Goal: Task Accomplishment & Management: Complete application form

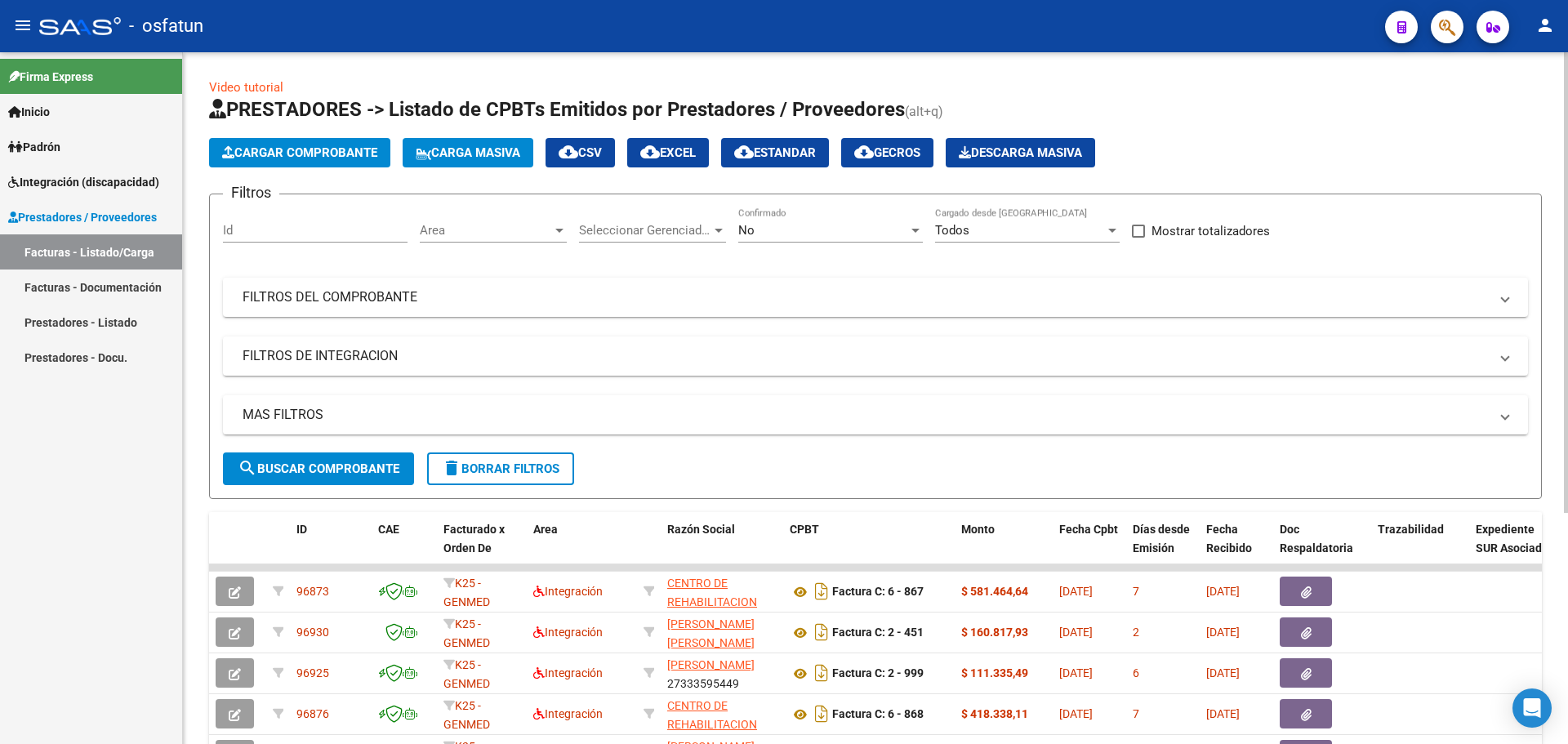
click at [309, 153] on span "Cargar Comprobante" at bounding box center [300, 153] width 155 height 14
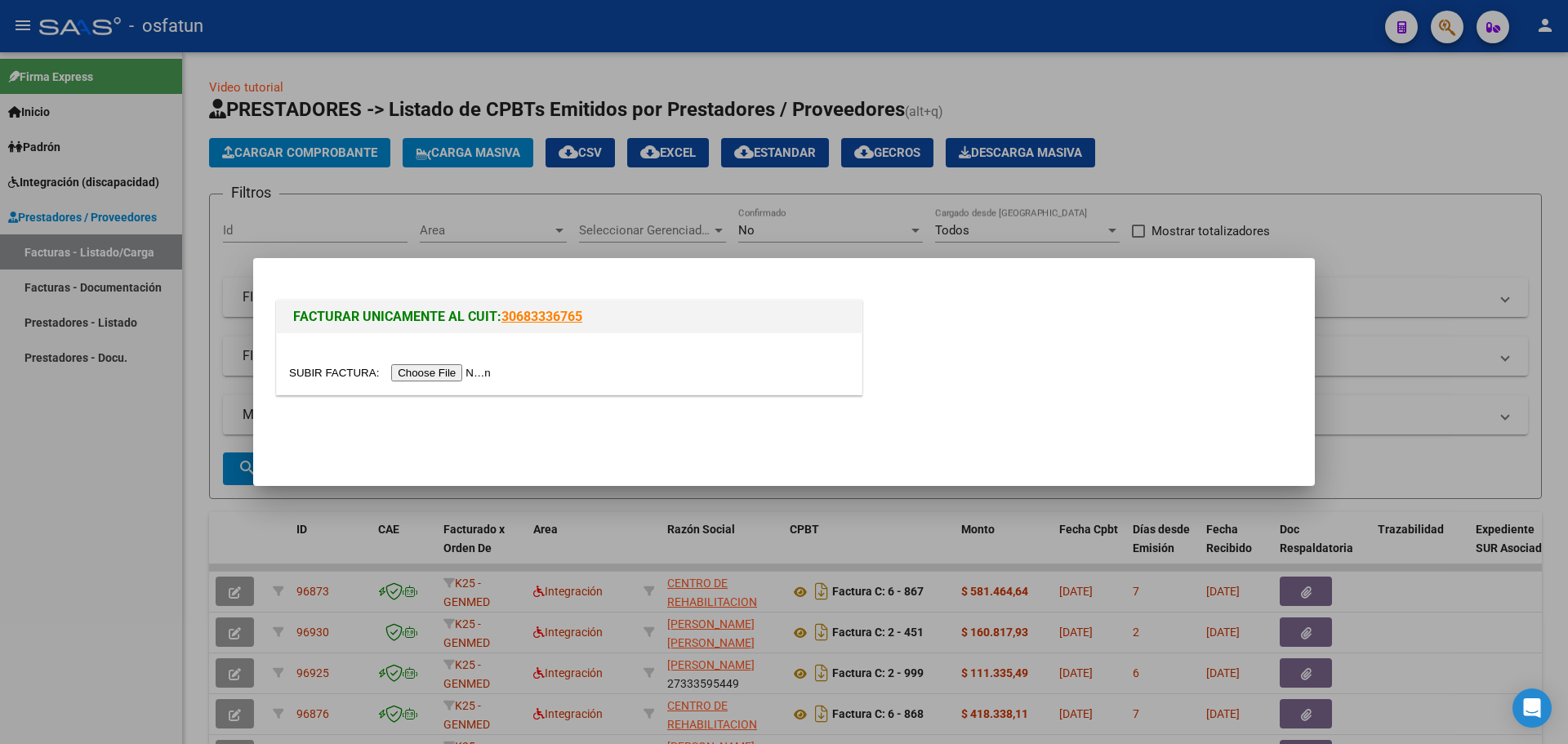
click at [360, 200] on div at bounding box center [784, 372] width 1568 height 744
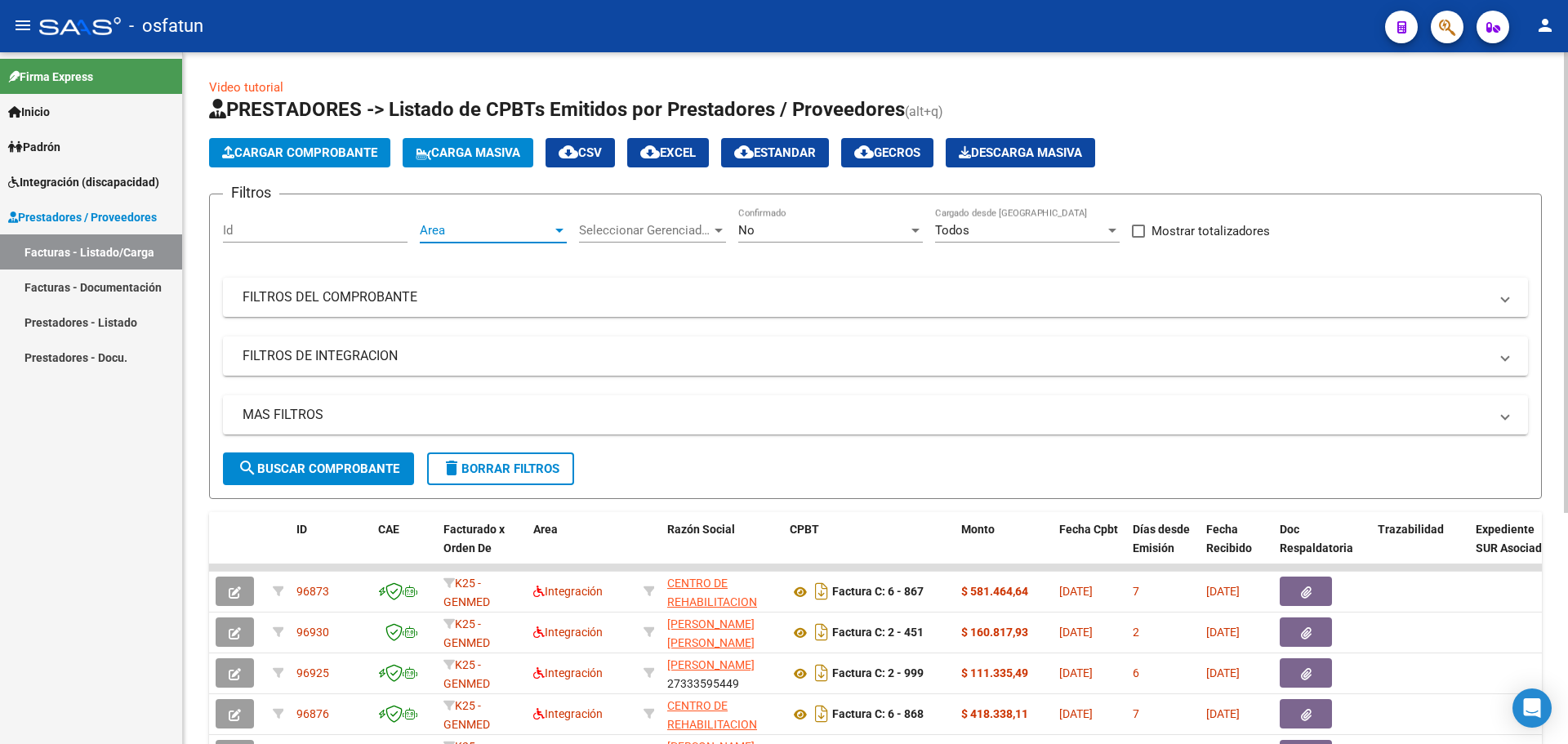
click at [560, 230] on div at bounding box center [559, 230] width 8 height 4
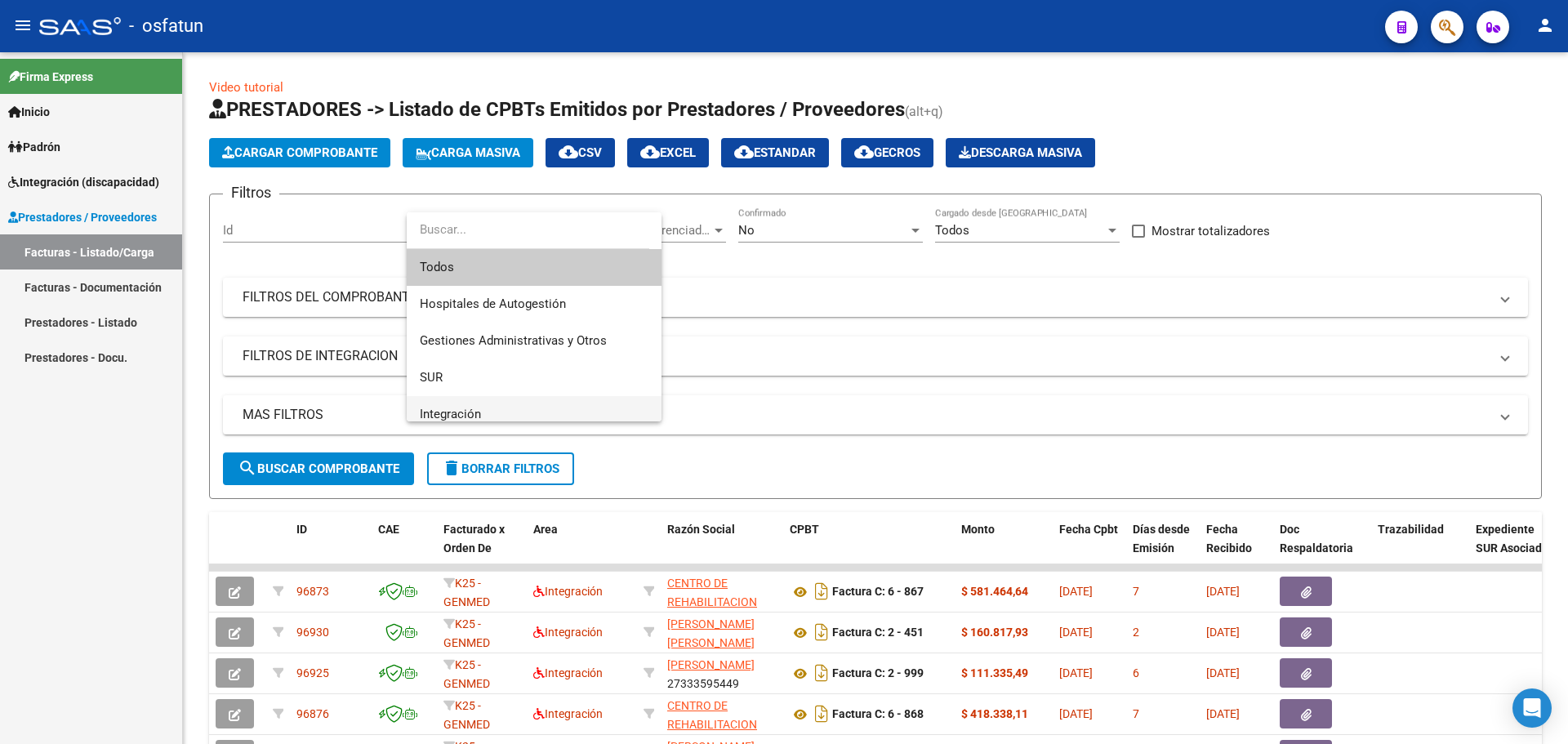
click at [494, 410] on span "Integración" at bounding box center [534, 414] width 228 height 37
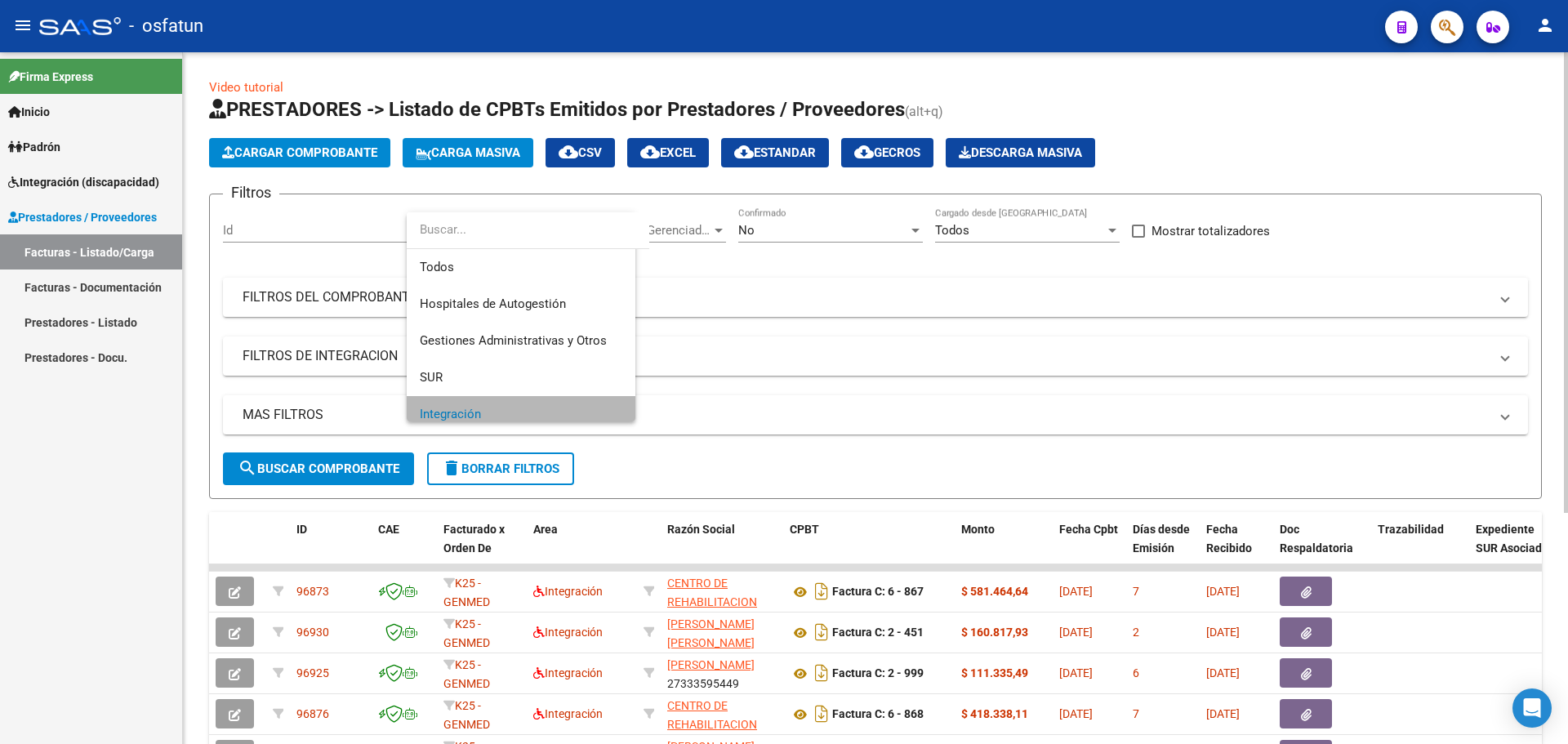
scroll to position [12, 0]
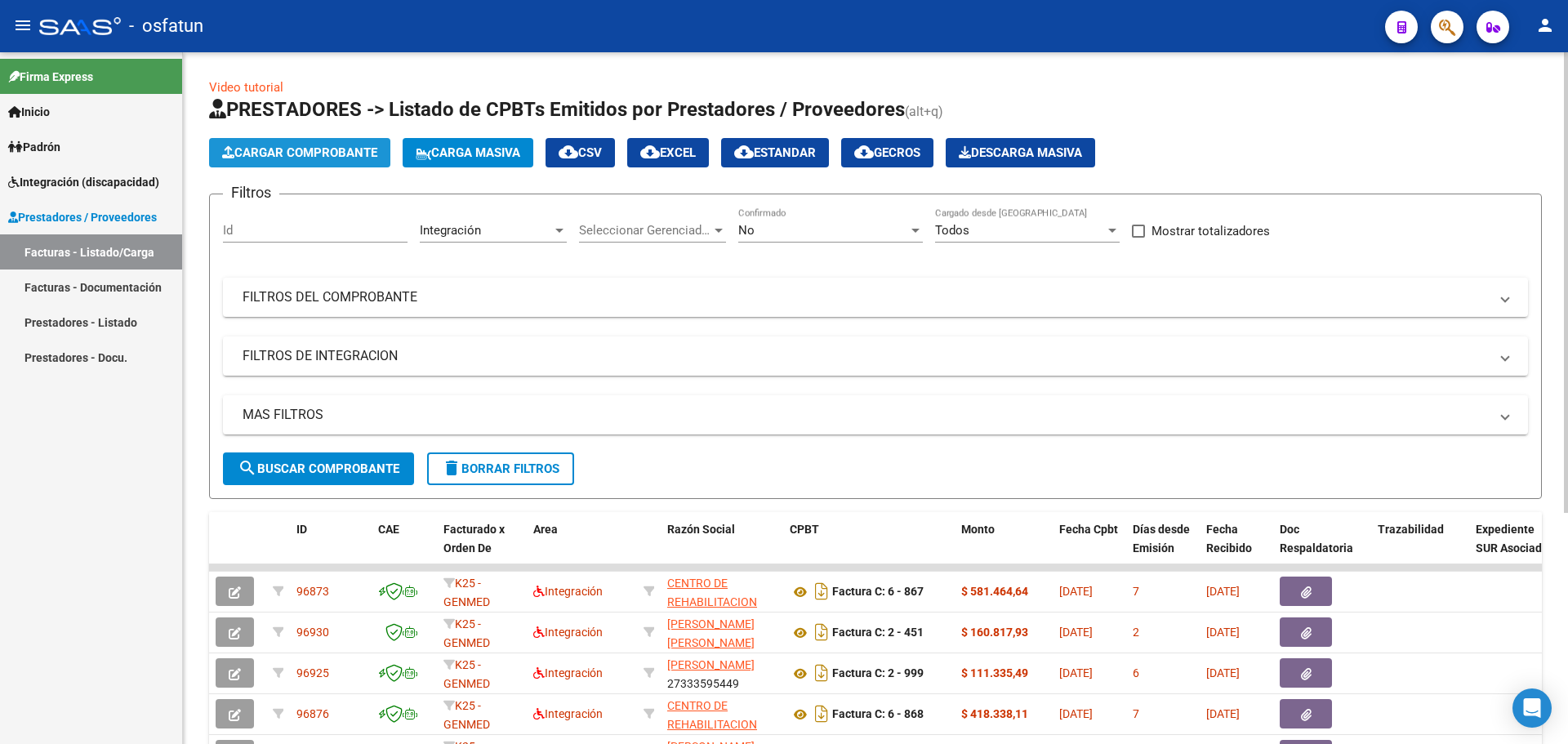
click at [316, 150] on span "Cargar Comprobante" at bounding box center [300, 153] width 155 height 14
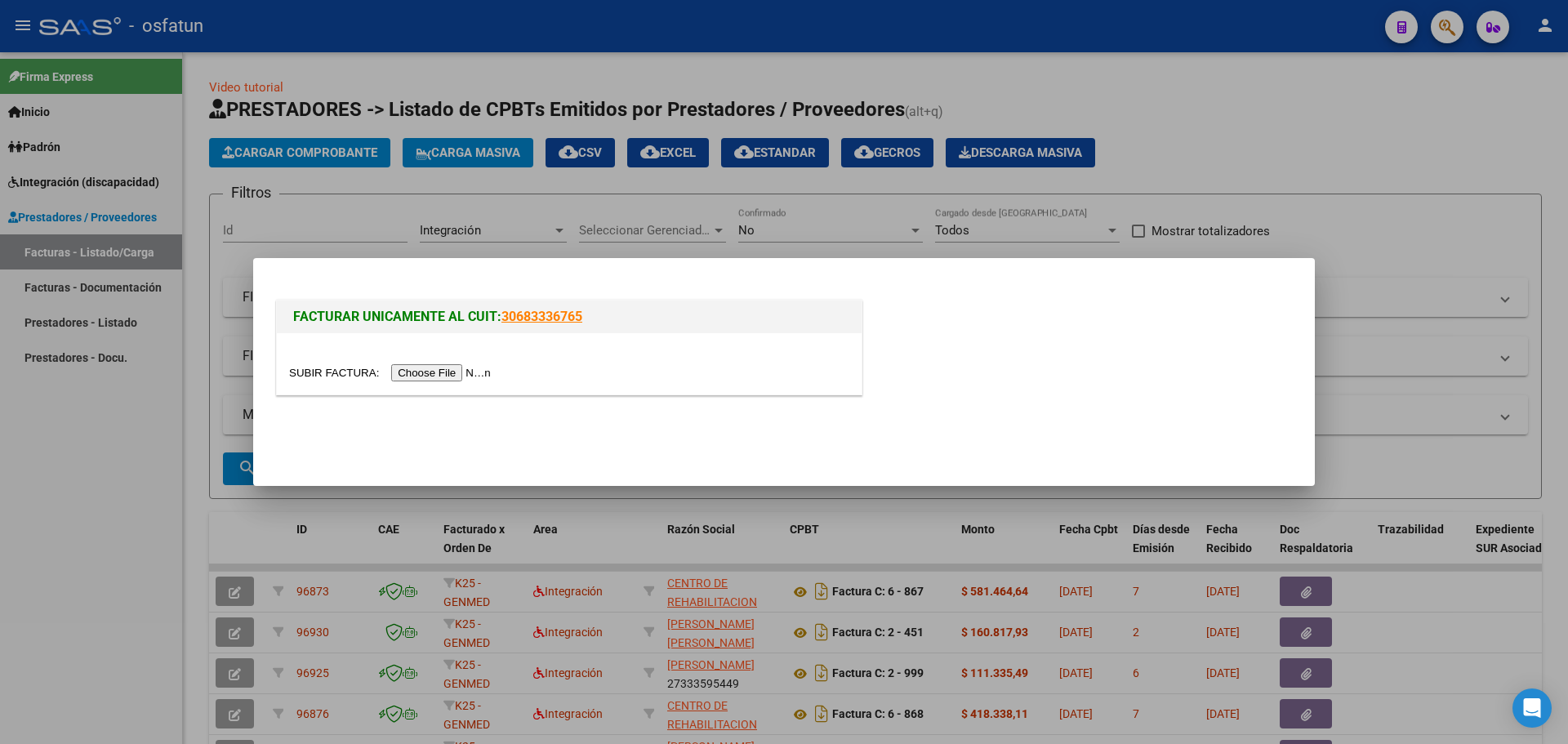
click at [440, 374] on input "file" at bounding box center [392, 372] width 207 height 17
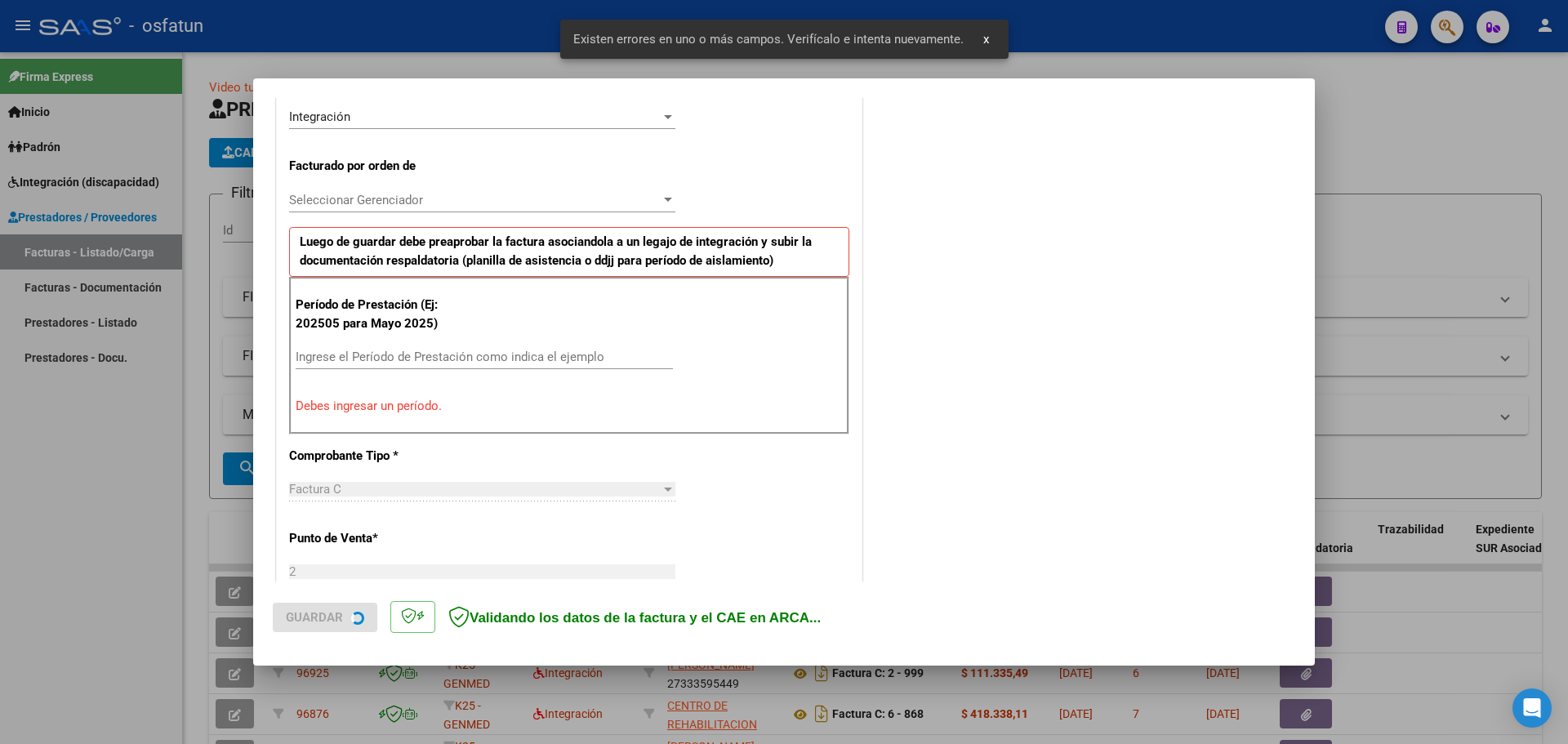
scroll to position [410, 0]
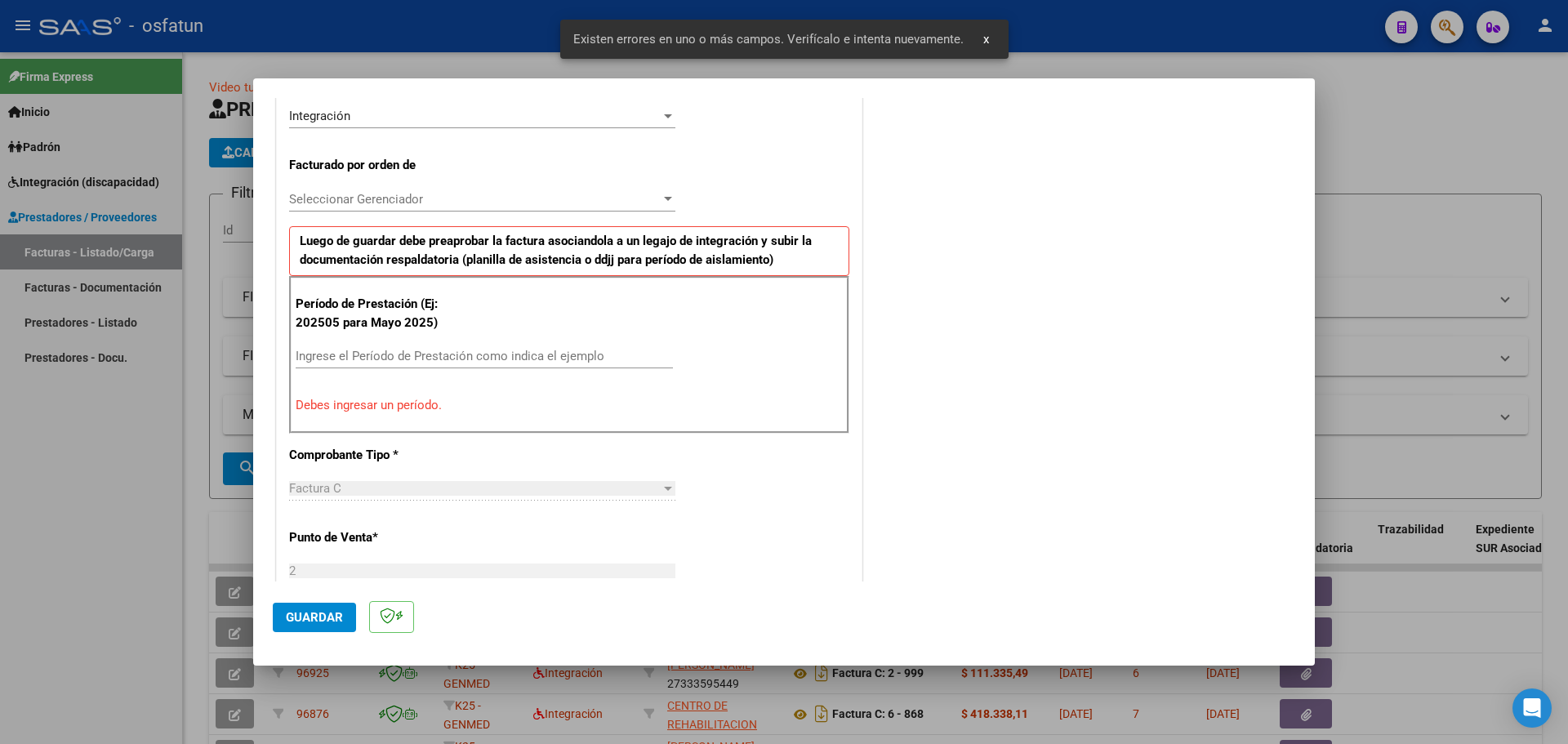
click at [353, 354] on input "Ingrese el Período de Prestación como indica el ejemplo" at bounding box center [483, 356] width 377 height 14
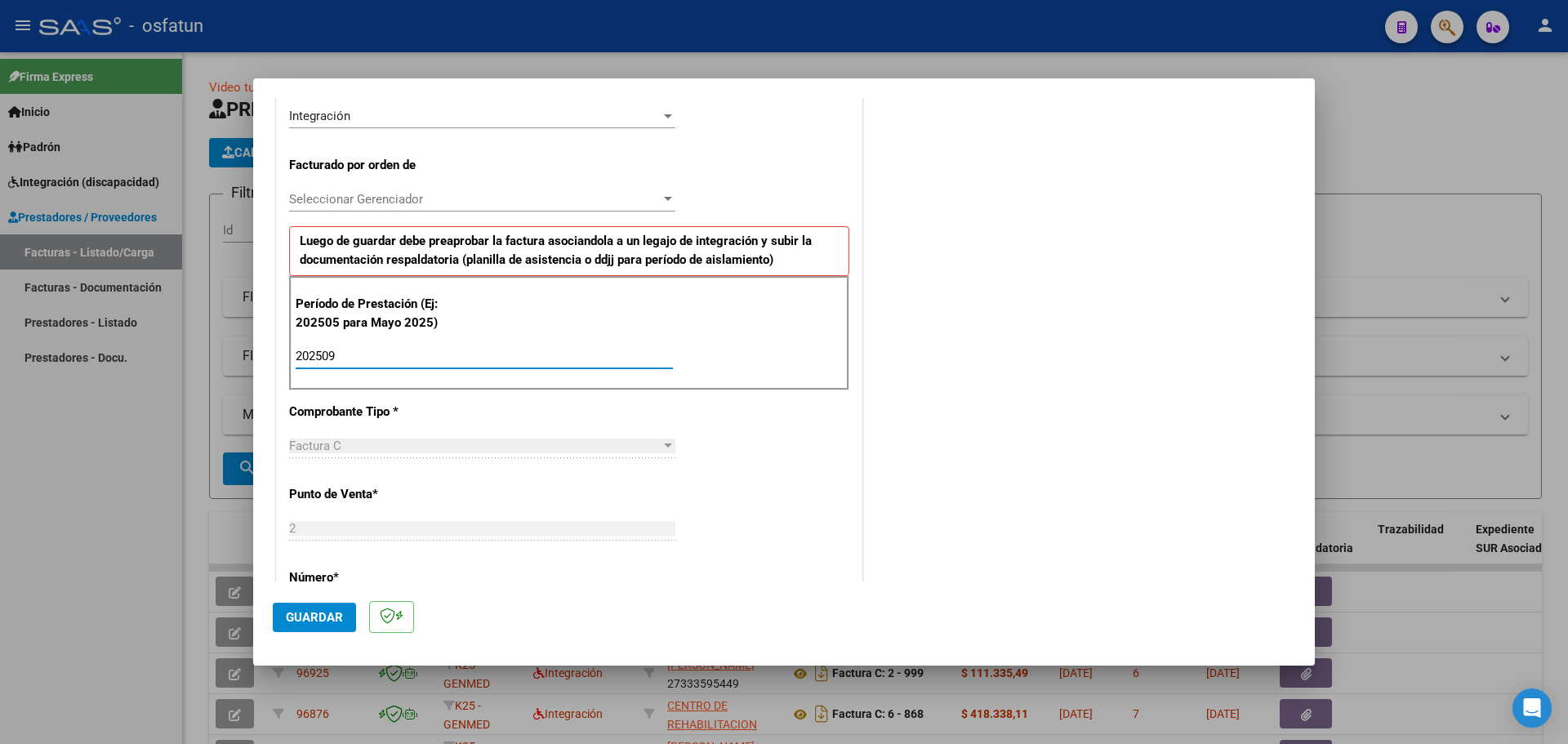
type input "202509"
click at [667, 198] on div at bounding box center [667, 199] width 8 height 4
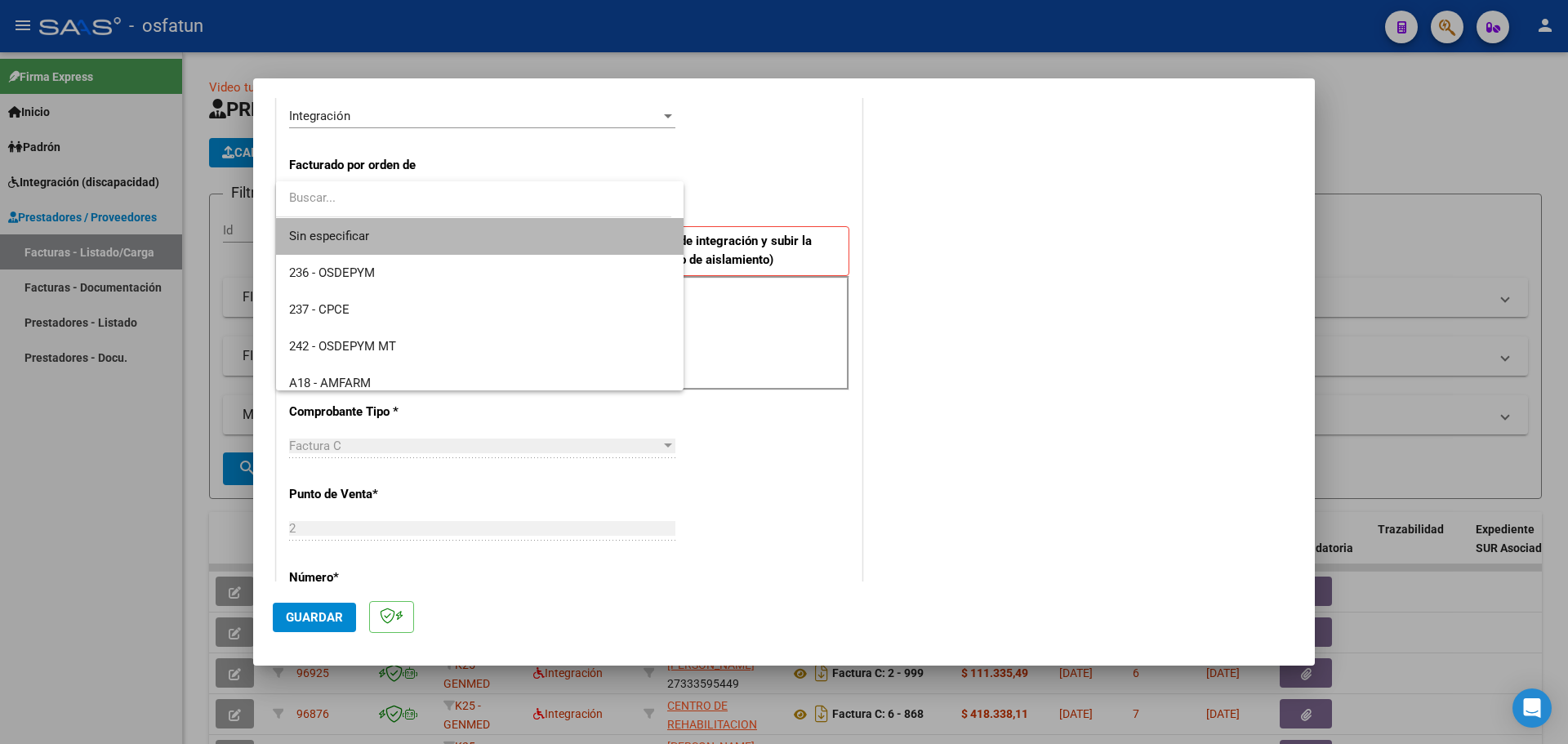
click at [515, 247] on span "Sin especificar" at bounding box center [480, 236] width 382 height 37
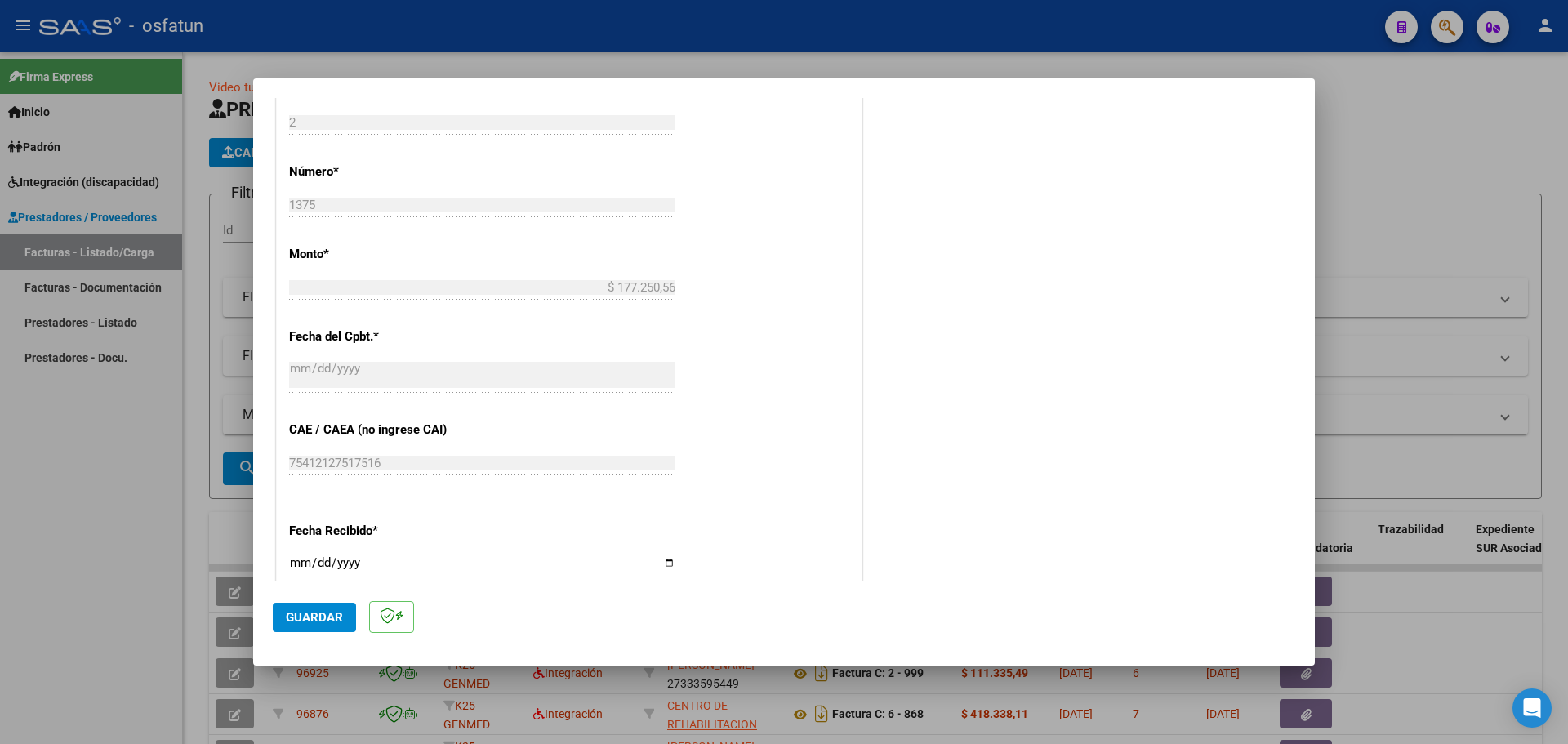
scroll to position [818, 0]
click at [323, 616] on span "Guardar" at bounding box center [314, 617] width 57 height 14
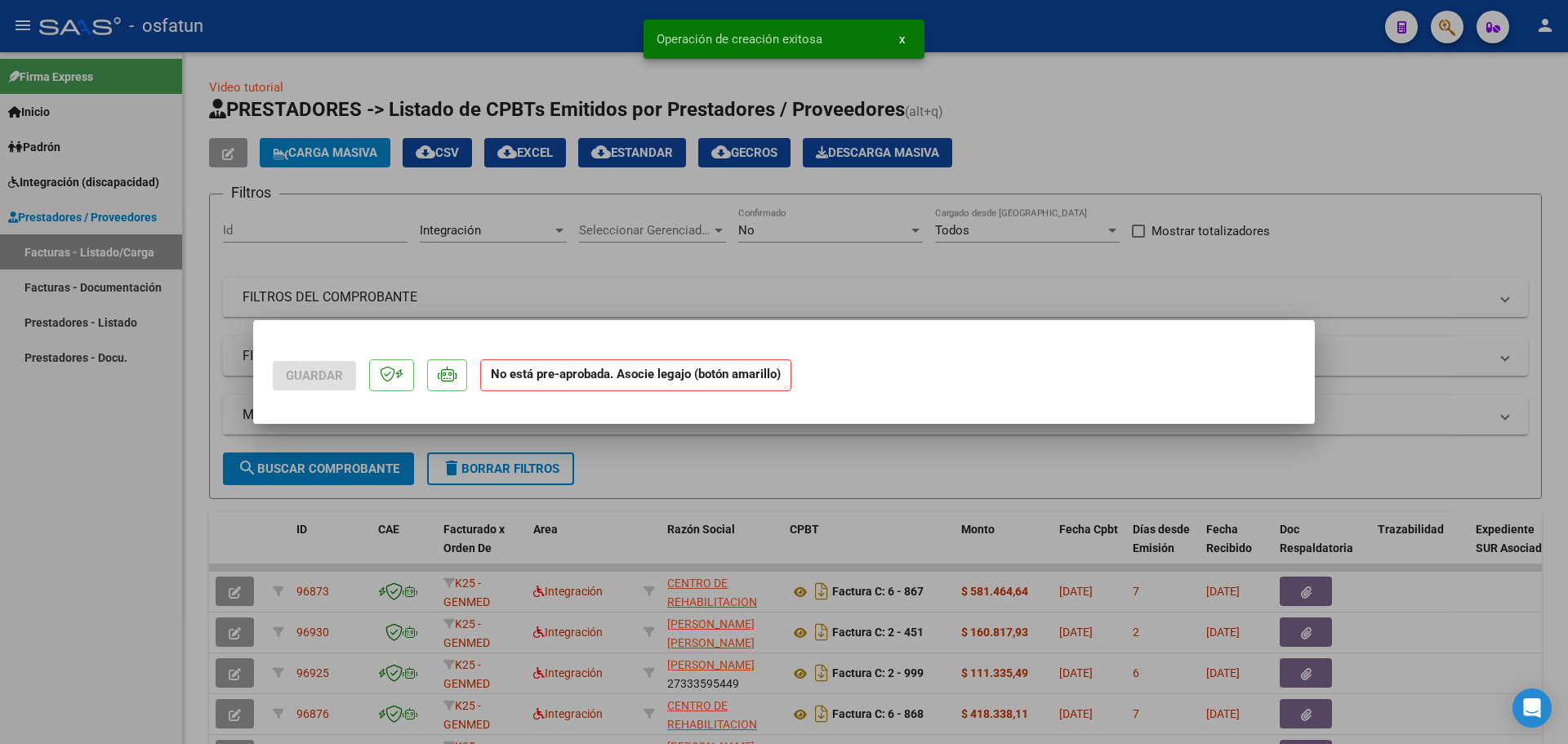
scroll to position [0, 0]
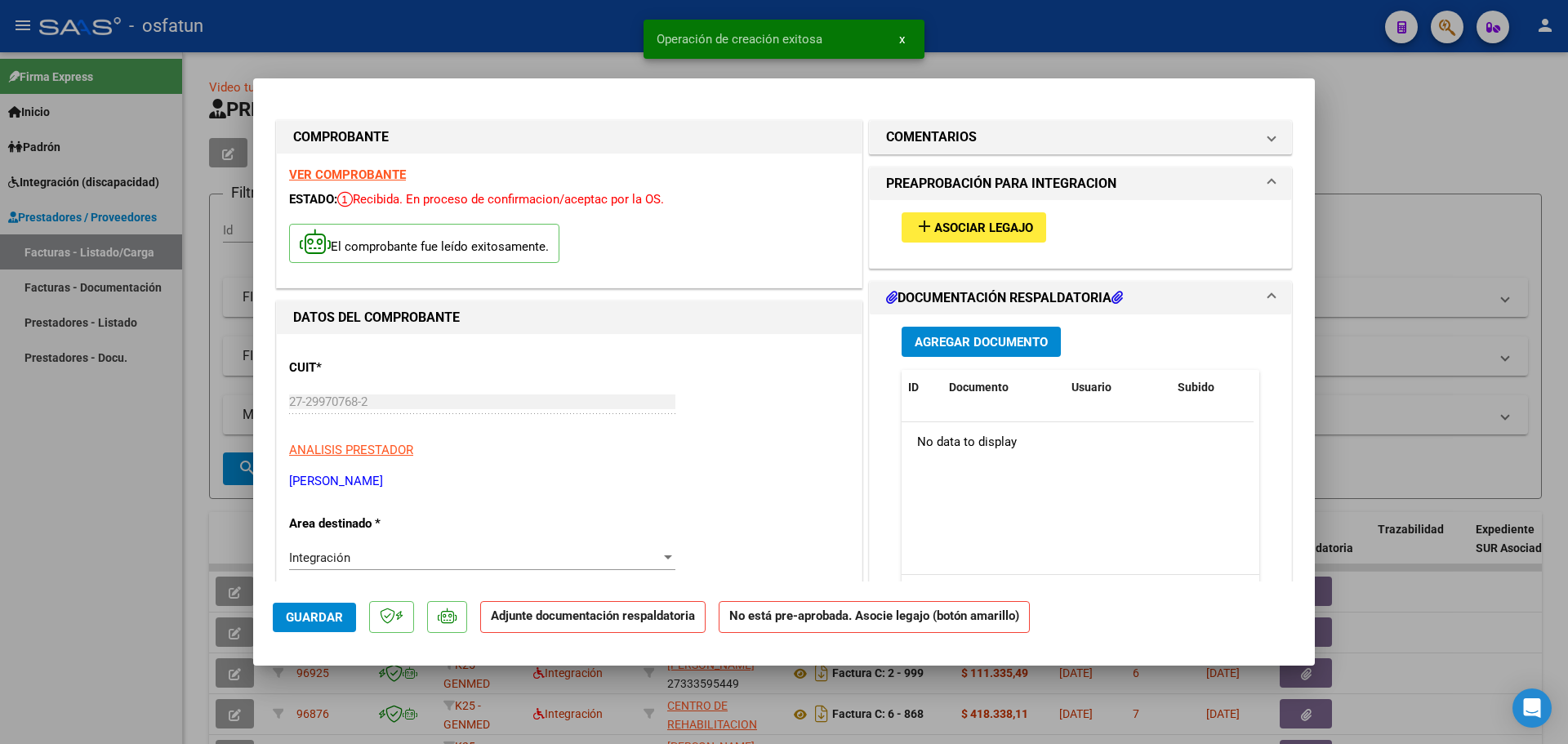
click at [957, 340] on span "Agregar Documento" at bounding box center [980, 342] width 133 height 14
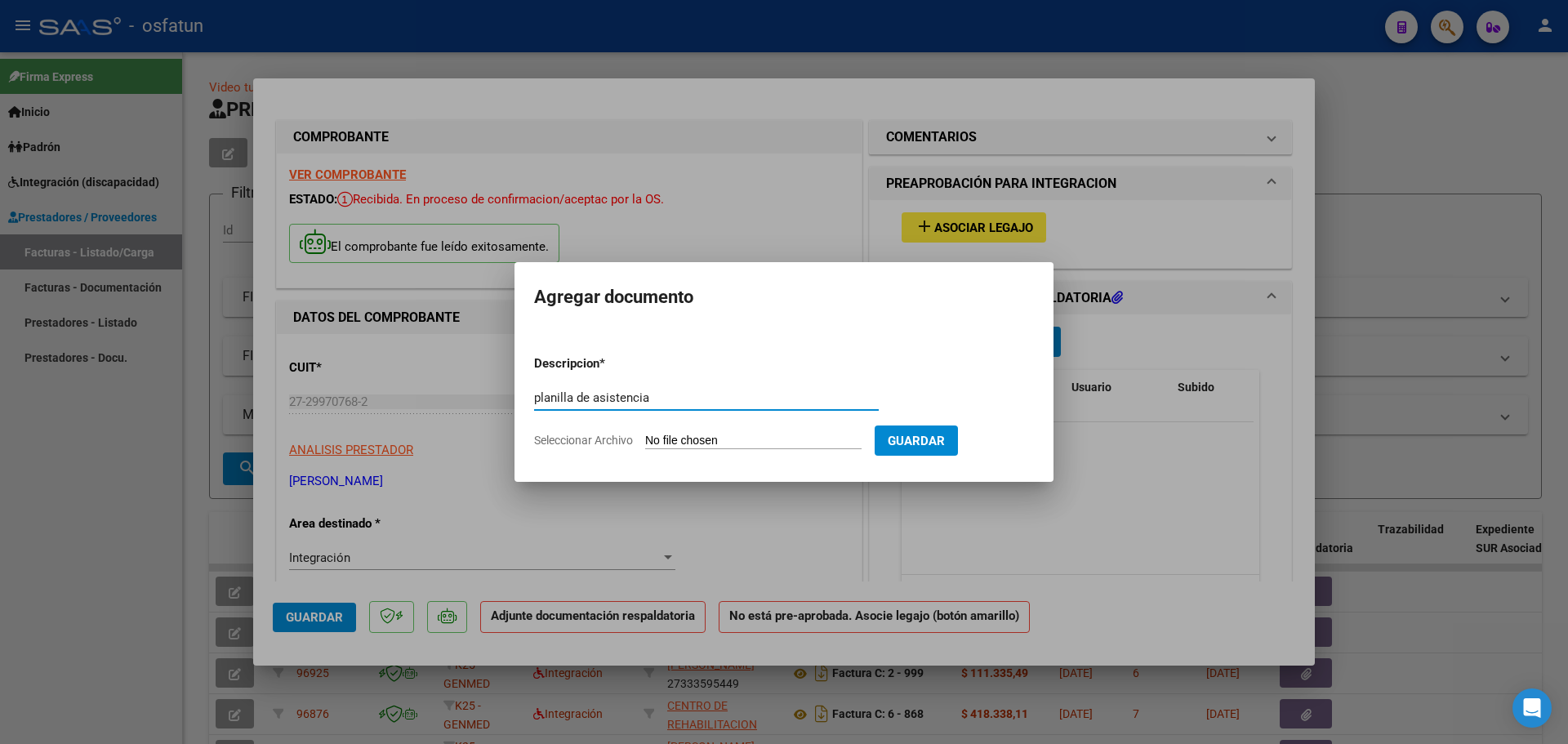
type input "planilla de asistencia"
click at [763, 442] on input "Seleccionar Archivo" at bounding box center [753, 441] width 217 height 15
type input "C:\fakepath\asistencia psico septiembre (1).pdf"
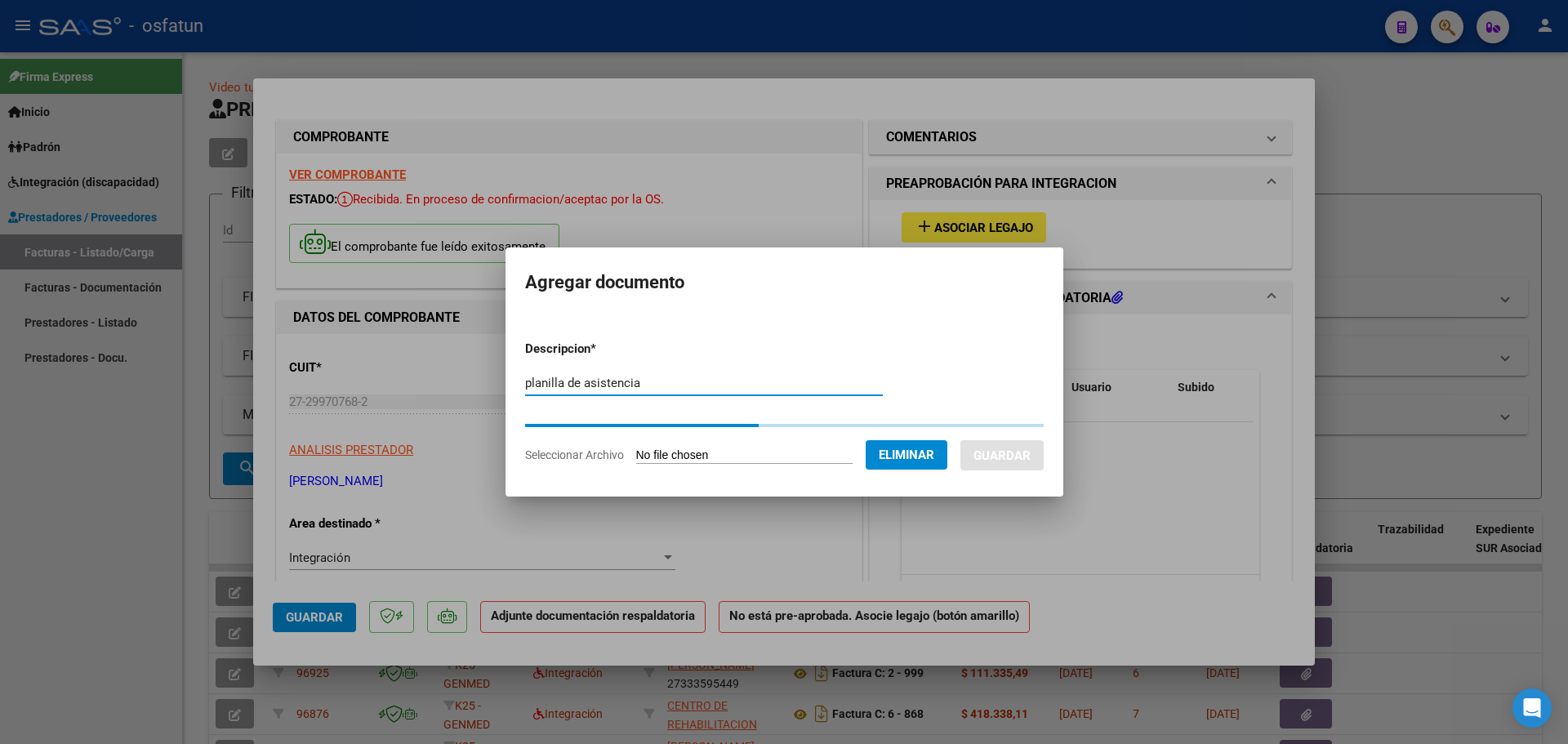
click at [673, 382] on input "planilla de asistencia" at bounding box center [704, 383] width 358 height 14
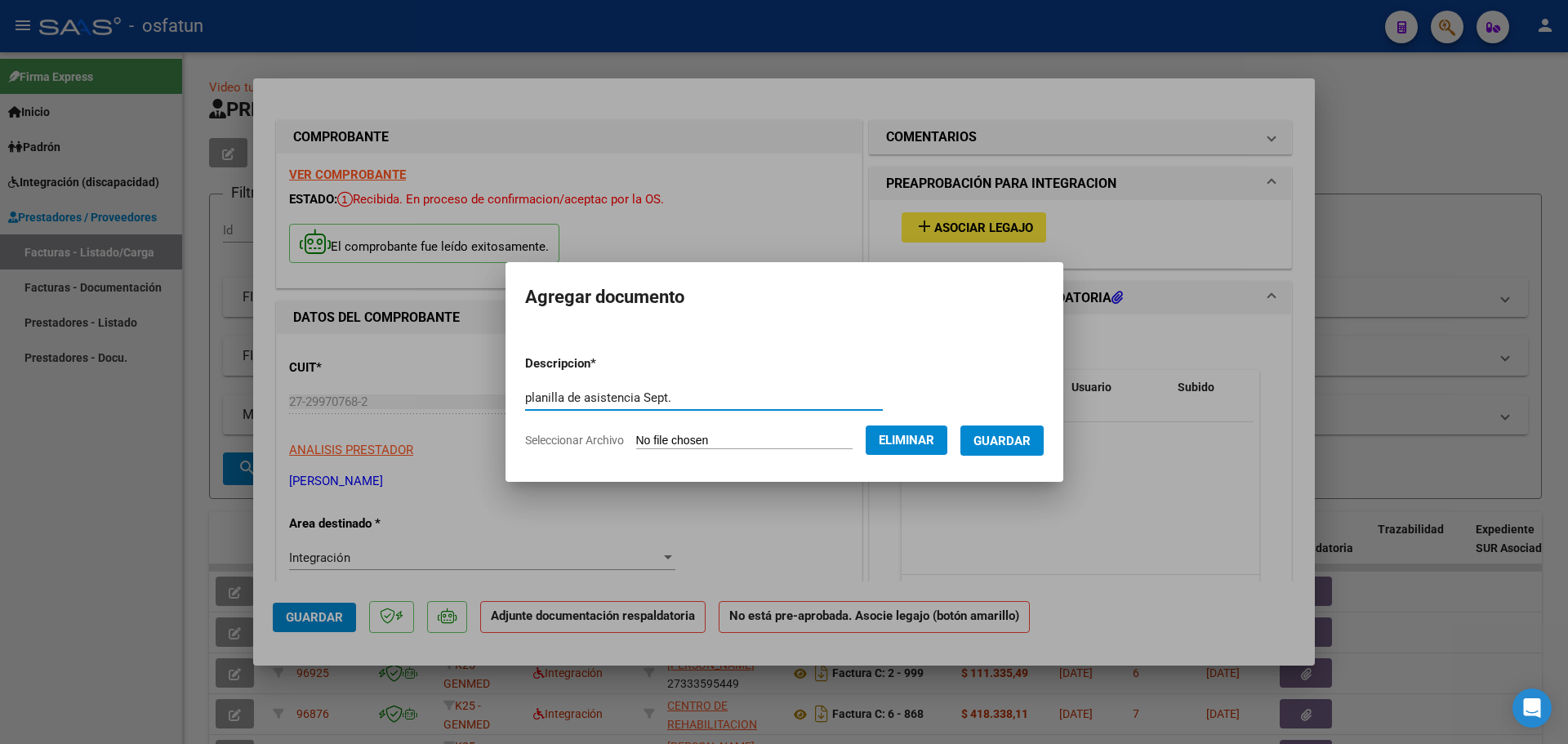
type input "planilla de asistencia Sept."
click at [1030, 434] on span "Guardar" at bounding box center [1002, 441] width 57 height 14
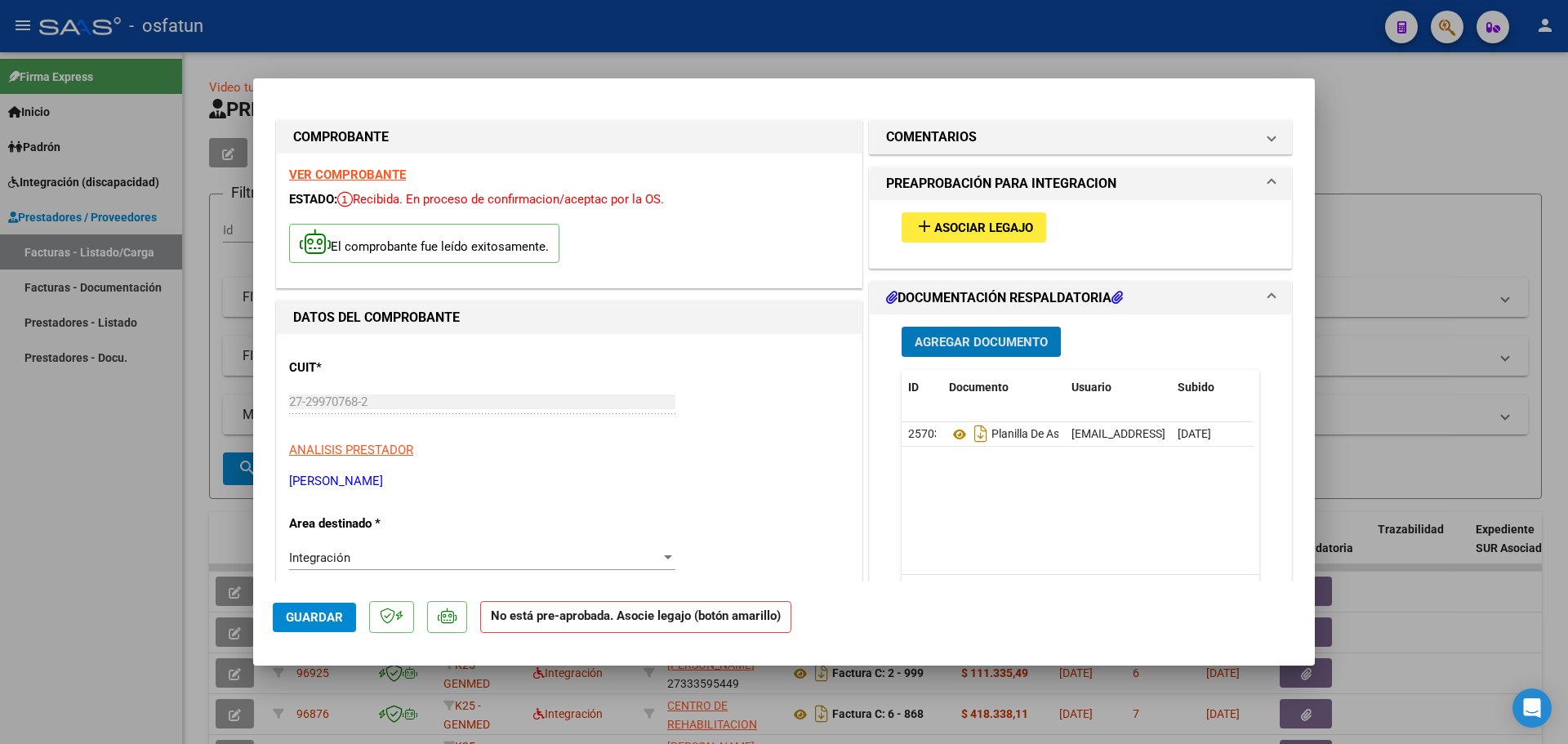
click at [961, 345] on span "Agregar Documento" at bounding box center [980, 342] width 133 height 14
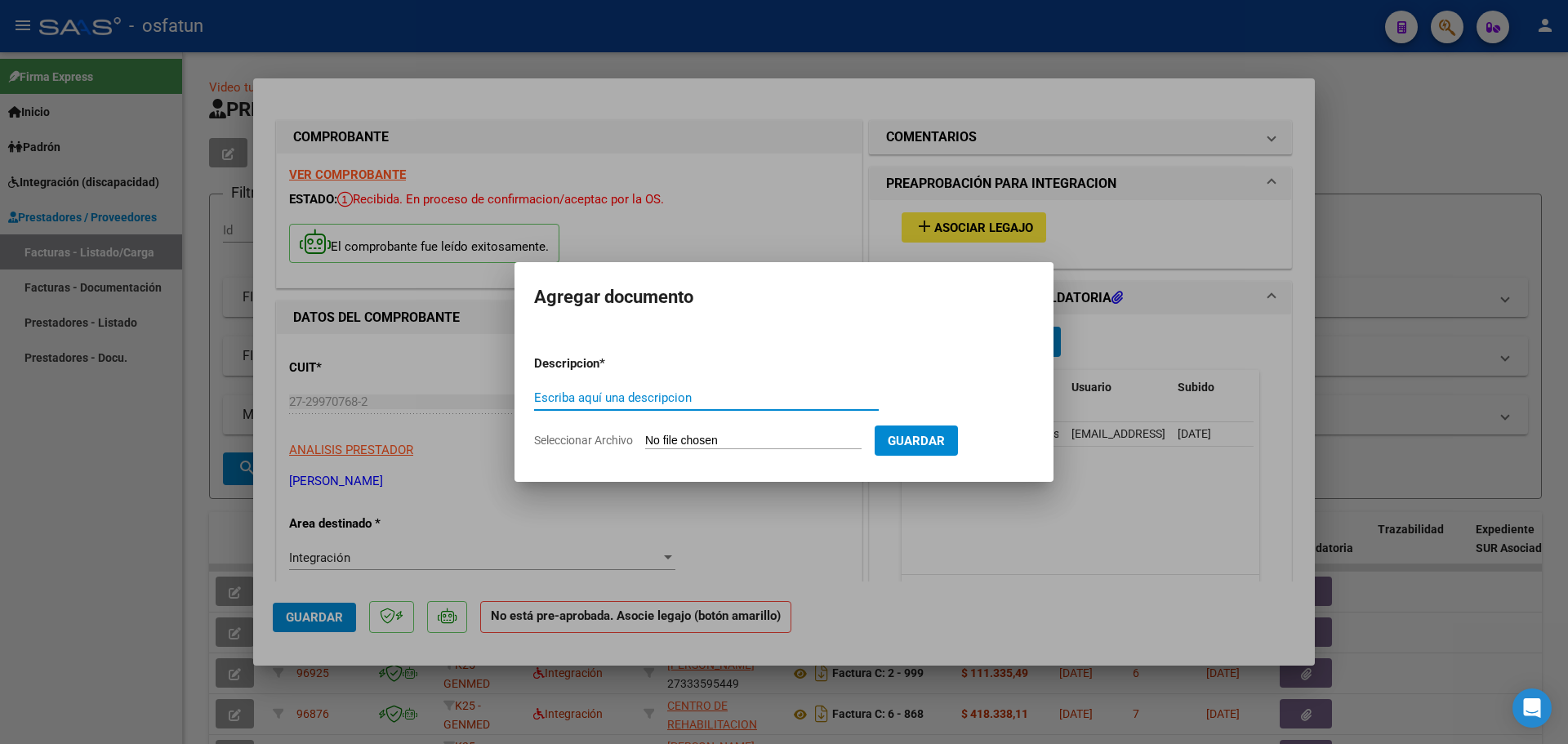
click at [678, 403] on input "Escriba aquí una descripcion" at bounding box center [706, 398] width 344 height 14
type input "orden autorizada"
click at [700, 437] on input "Seleccionar Archivo" at bounding box center [753, 441] width 217 height 15
type input "C:\fakepath\order_3470200 (4).pdf"
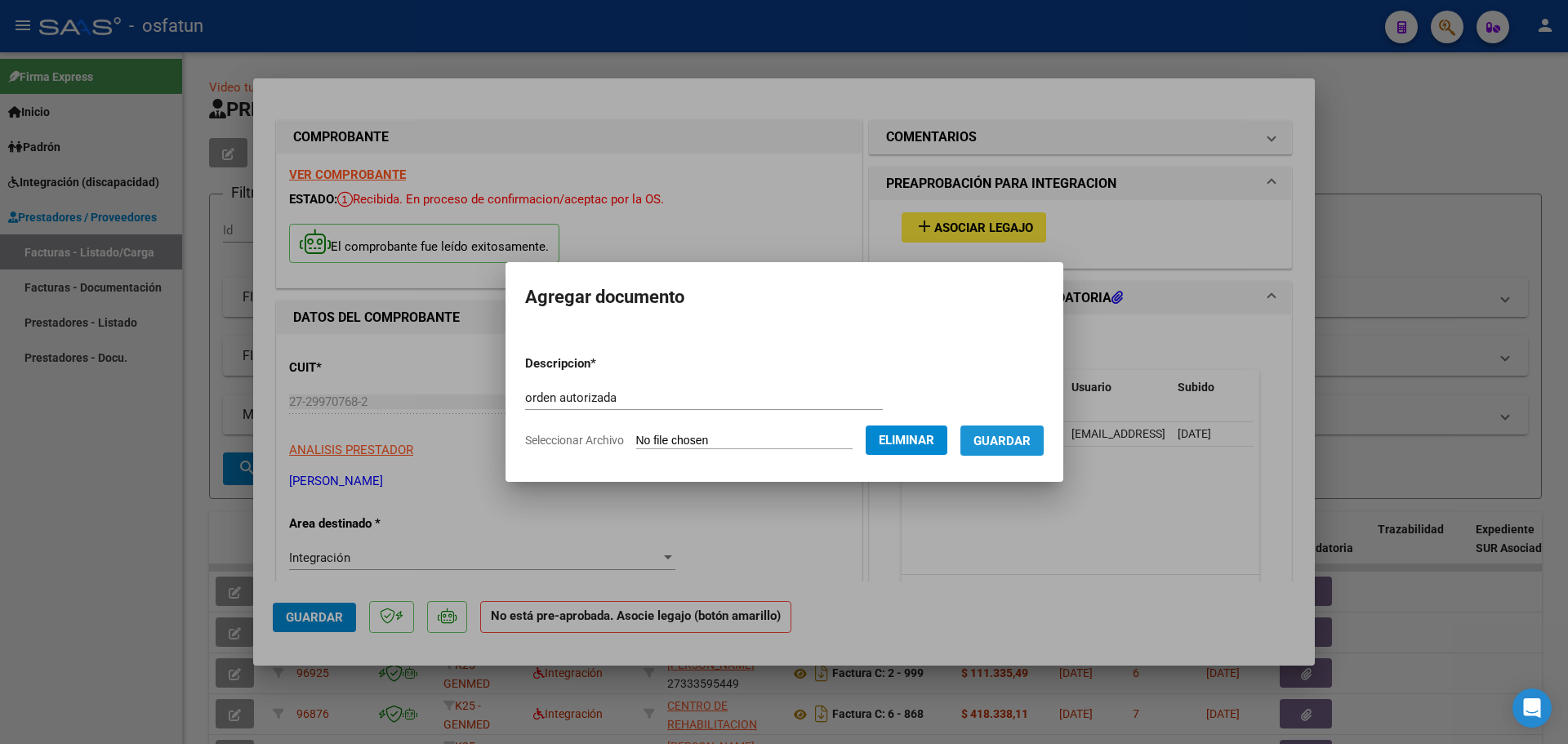
click at [1012, 434] on span "Guardar" at bounding box center [1002, 441] width 57 height 14
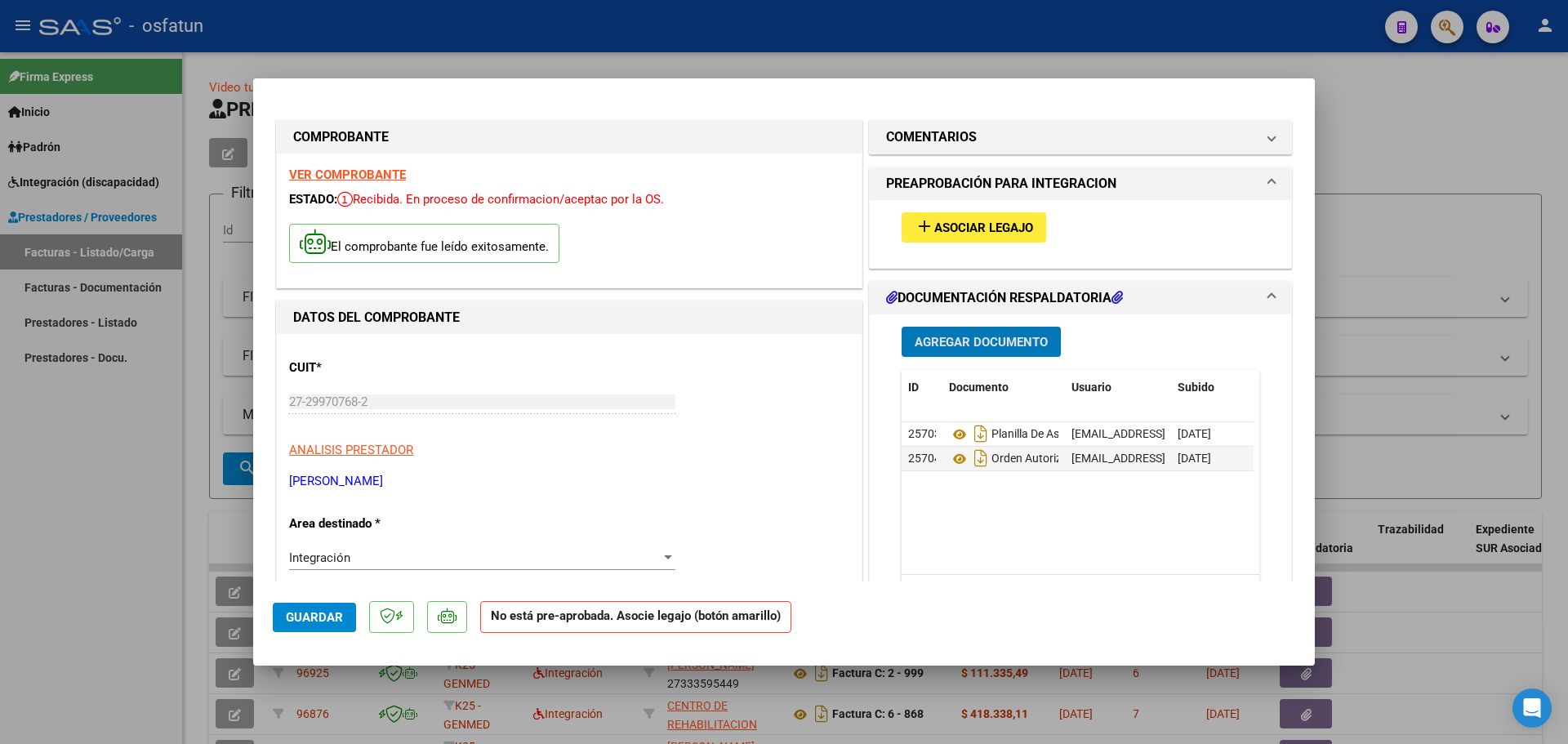
click at [933, 335] on span "Agregar Documento" at bounding box center [980, 342] width 133 height 14
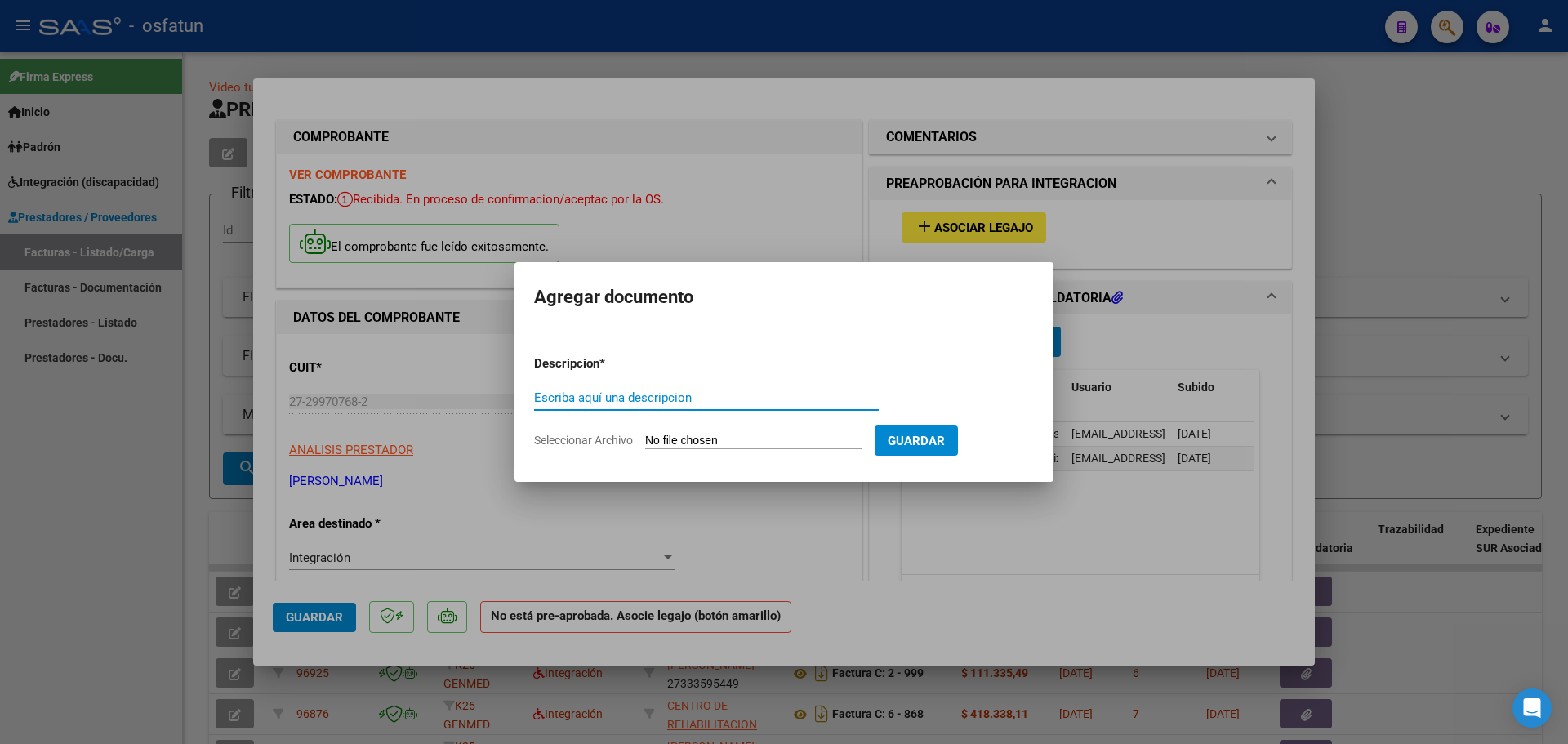
click at [632, 394] on input "Escriba aquí una descripcion" at bounding box center [706, 398] width 344 height 14
type input "CUD"
click at [722, 442] on input "Seleccionar Archivo" at bounding box center [753, 441] width 217 height 15
type input "C:\fakepath\WhatsApp_Image_[DATE]_at_16.40.32 (3).jpeg"
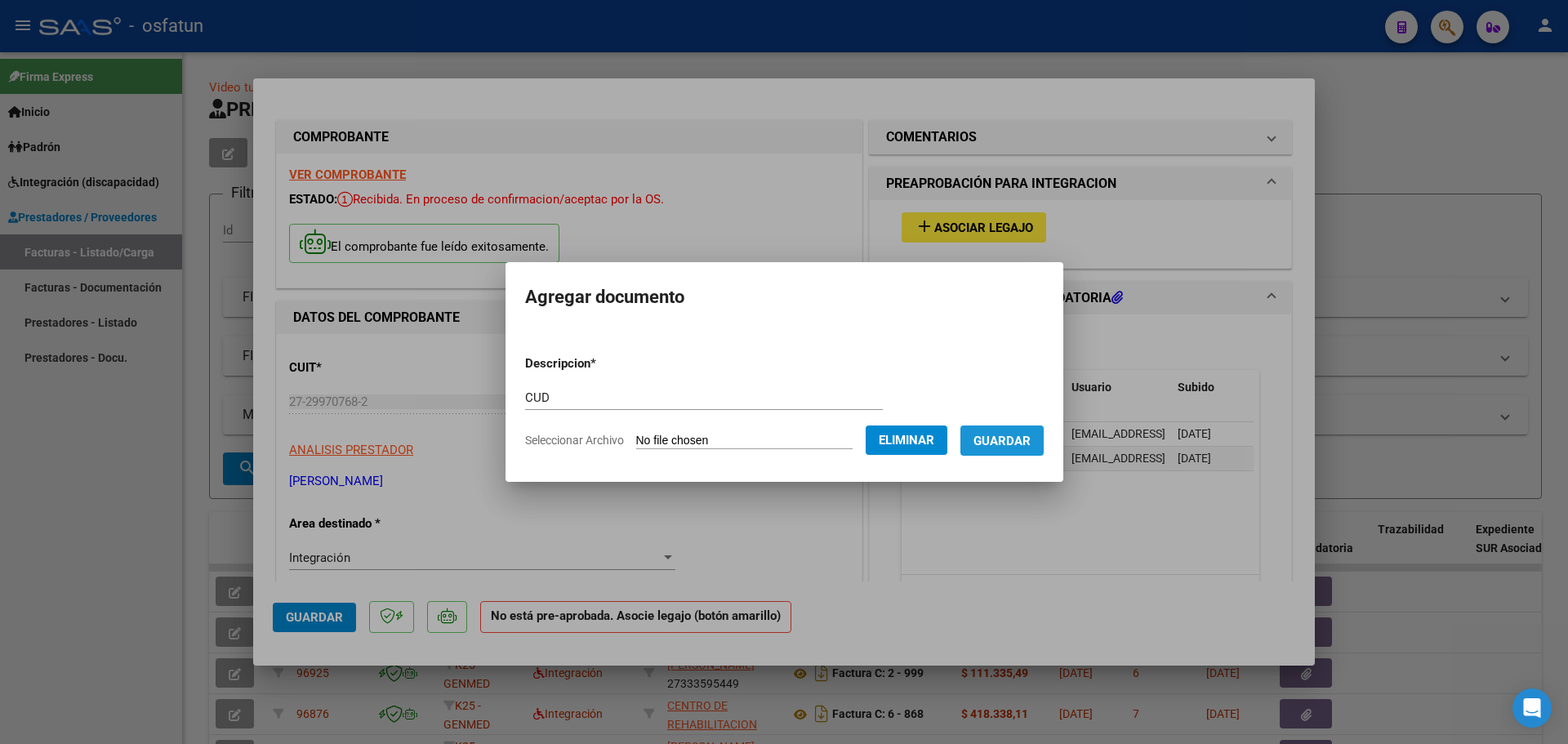
click at [1031, 428] on button "Guardar" at bounding box center [1002, 441] width 83 height 30
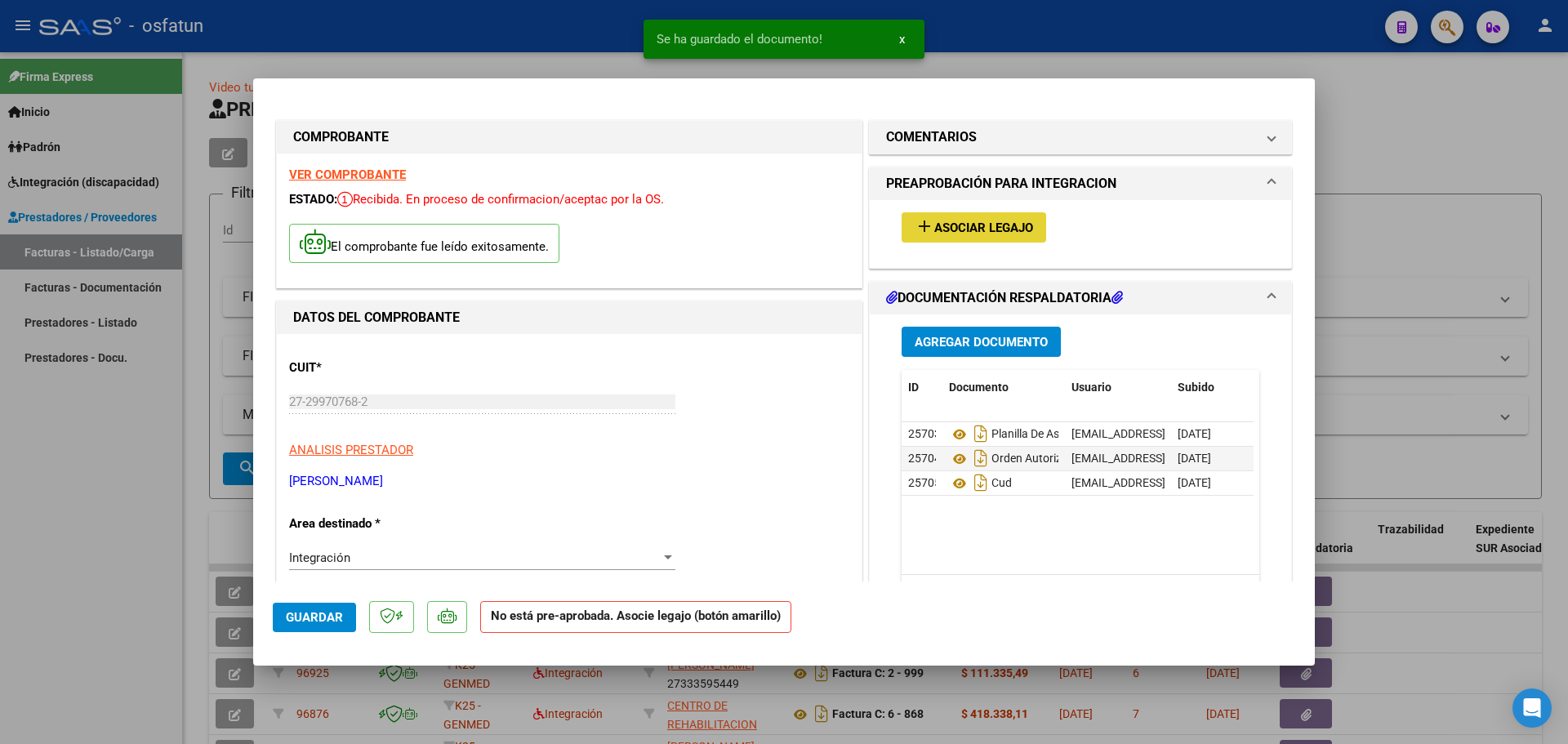
click at [914, 227] on mat-icon "add" at bounding box center [924, 227] width 20 height 20
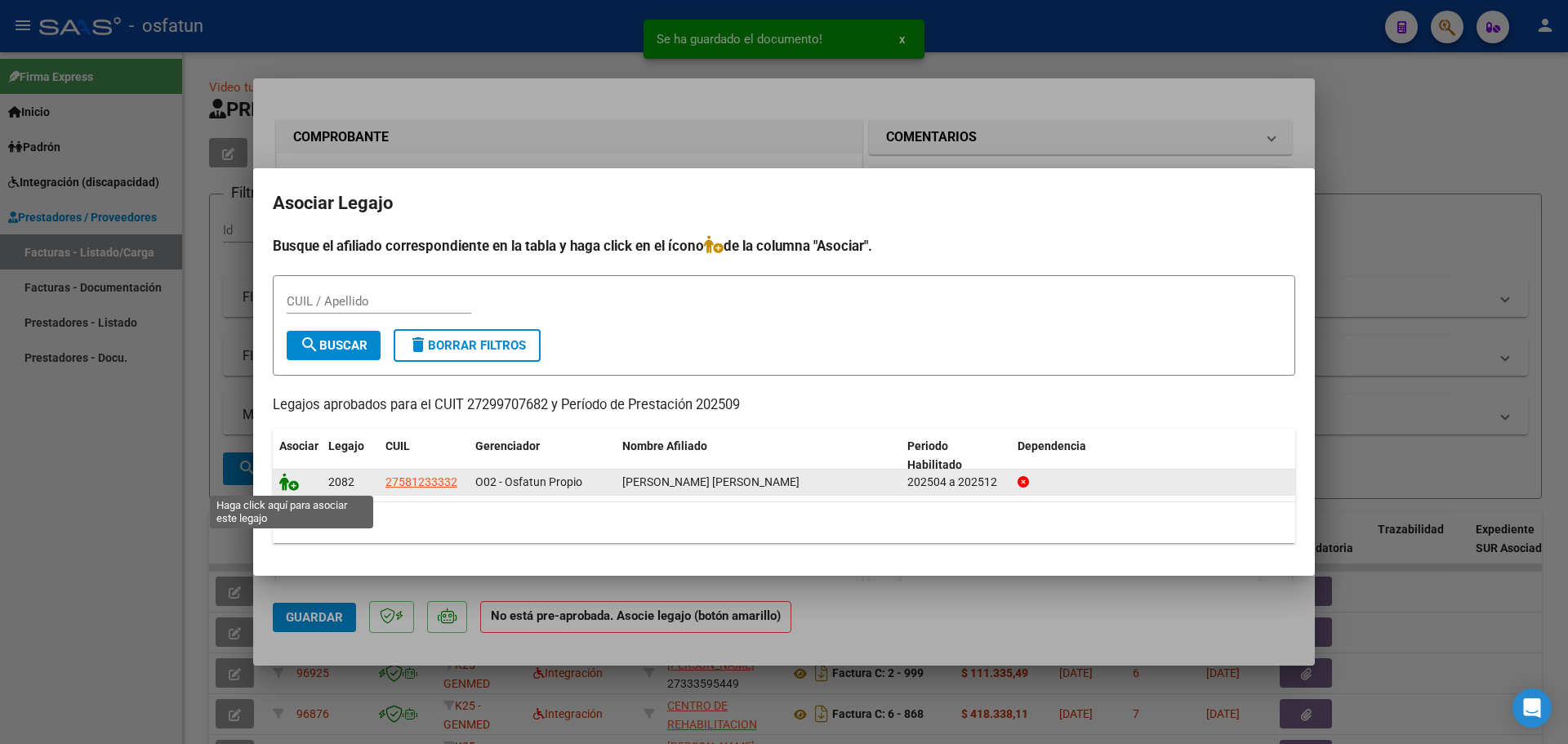
click at [294, 486] on icon at bounding box center [289, 482] width 20 height 18
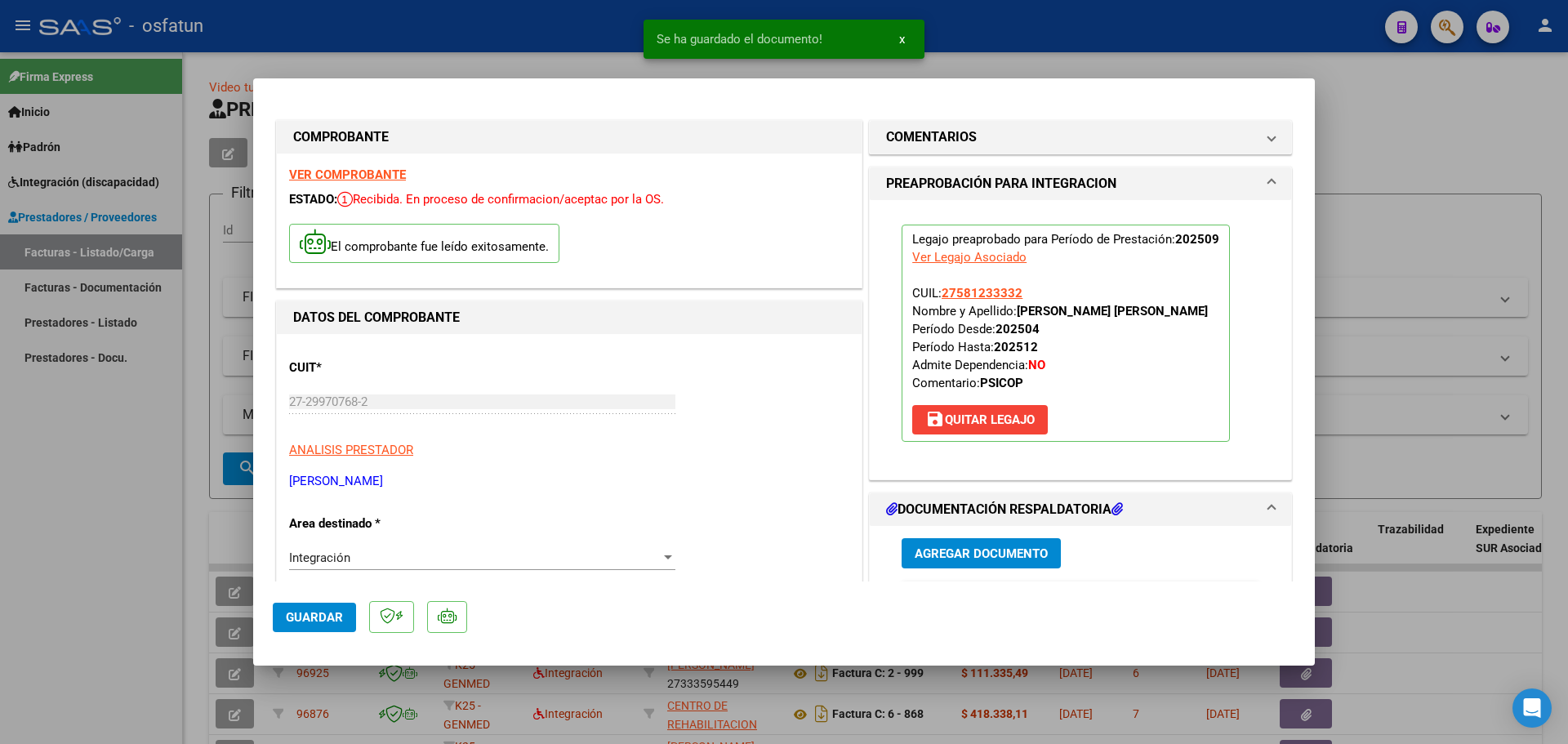
click at [297, 616] on span "Guardar" at bounding box center [314, 617] width 57 height 14
click at [1422, 273] on div at bounding box center [784, 372] width 1568 height 744
type input "$ 0,00"
